Goal: Task Accomplishment & Management: Use online tool/utility

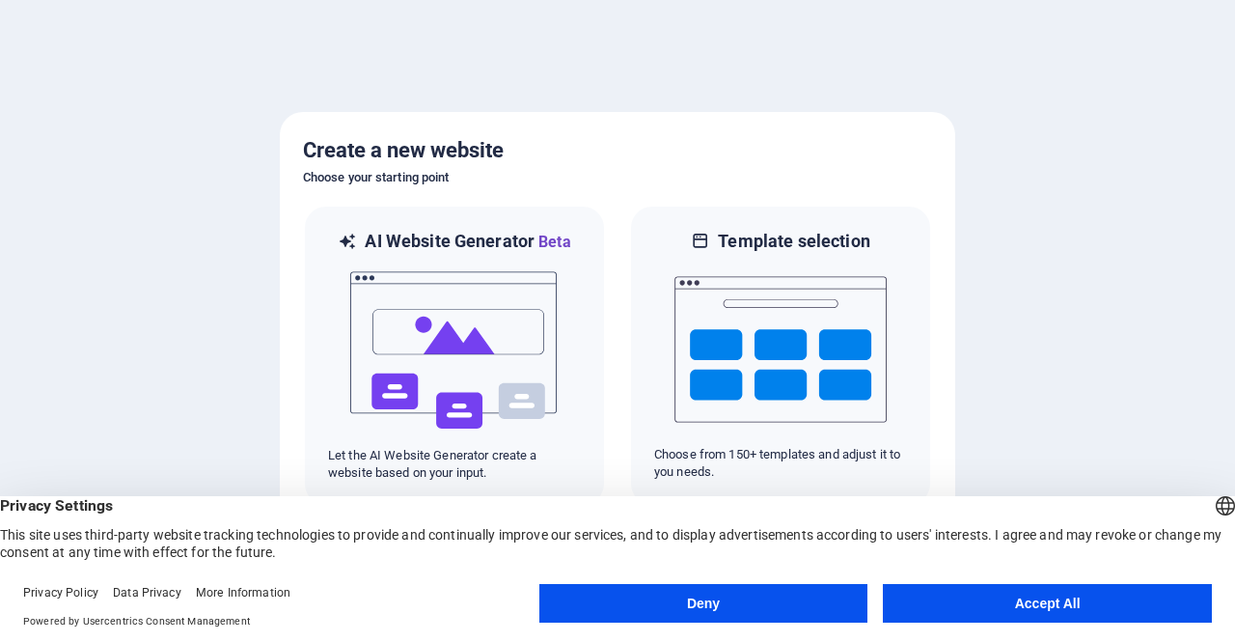
click at [983, 606] on button "Accept All" at bounding box center [1047, 603] width 329 height 39
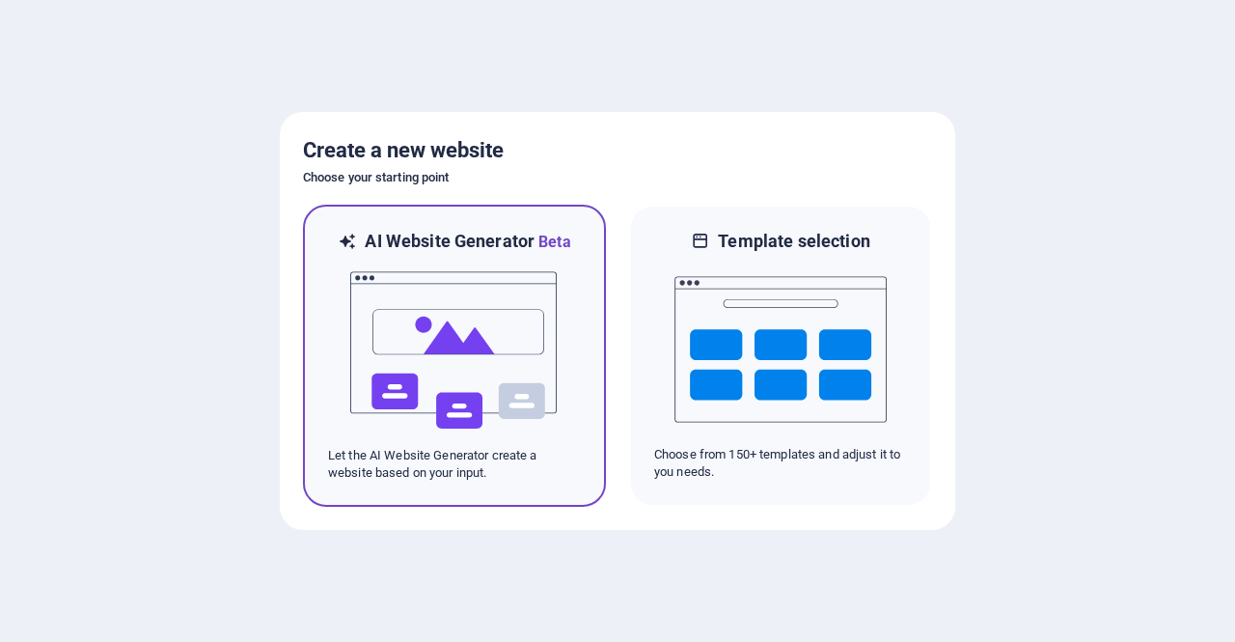
click at [475, 358] on img at bounding box center [454, 350] width 212 height 193
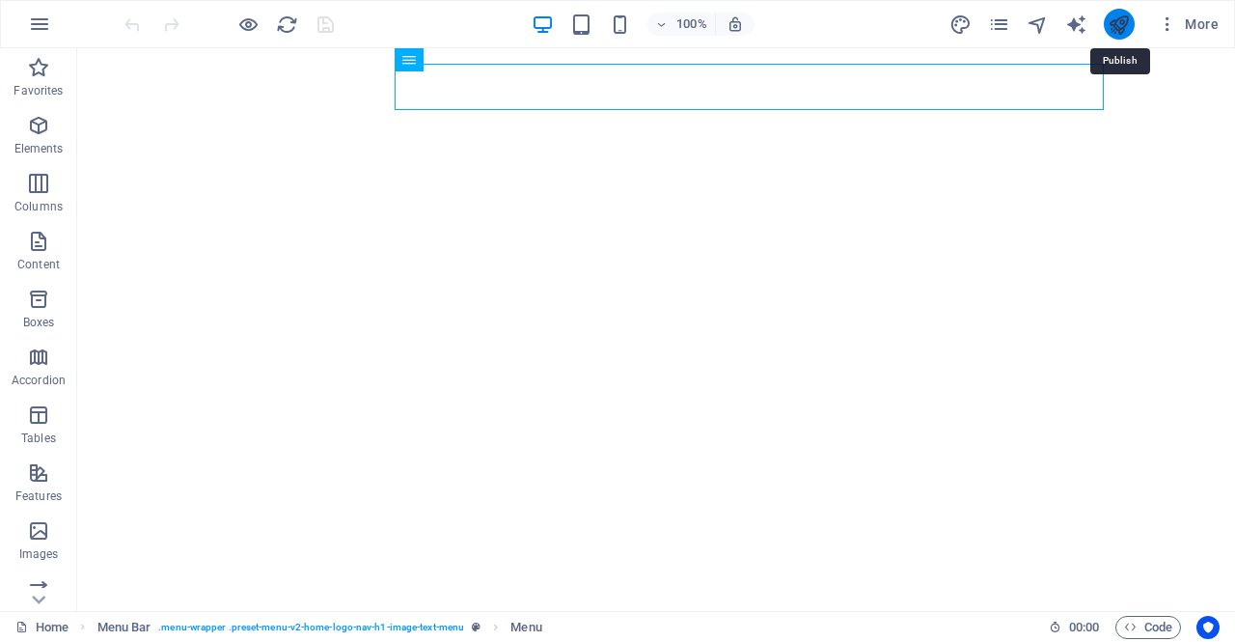
click at [1113, 20] on icon "publish" at bounding box center [1119, 25] width 22 height 22
